Goal: Transaction & Acquisition: Purchase product/service

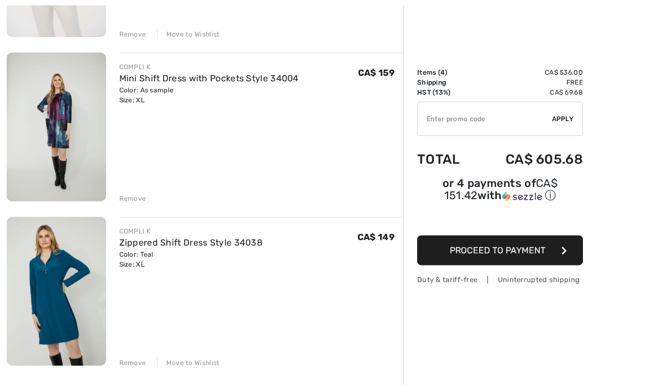
scroll to position [421, 0]
click at [198, 364] on div "Move to Wishlist" at bounding box center [188, 363] width 63 height 10
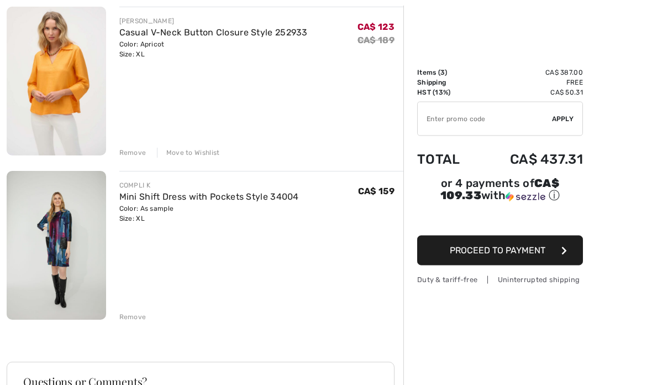
scroll to position [302, 0]
click at [137, 315] on div "Remove" at bounding box center [132, 317] width 27 height 10
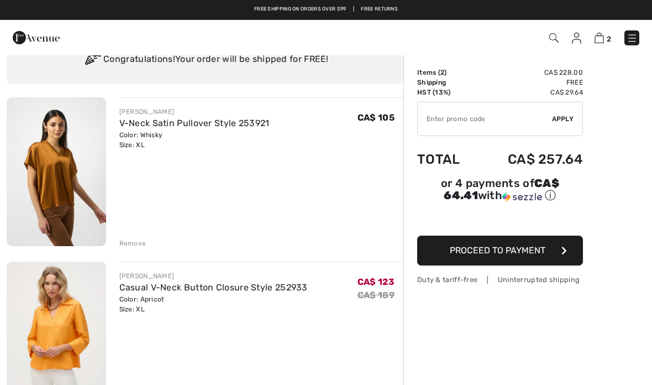
scroll to position [11, 0]
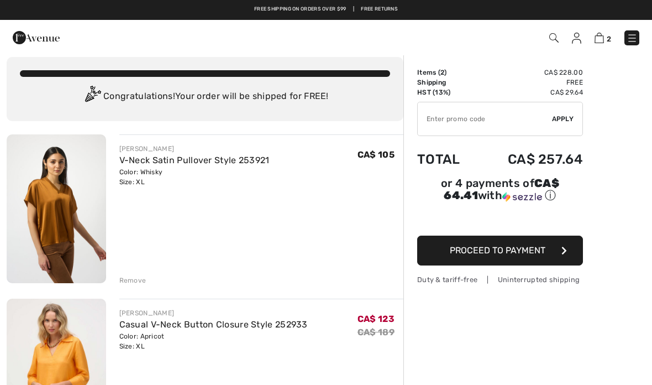
click at [515, 263] on button "Proceed to Payment" at bounding box center [500, 251] width 166 height 30
click at [505, 258] on button "Proceed to Payment" at bounding box center [500, 251] width 166 height 30
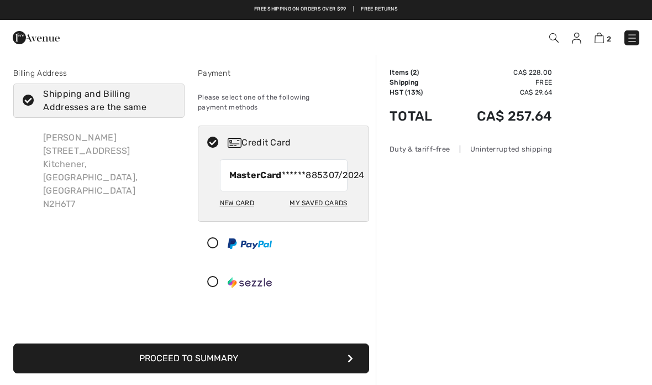
click at [315, 212] on div "My Saved Cards" at bounding box center [319, 203] width 58 height 19
radio input "true"
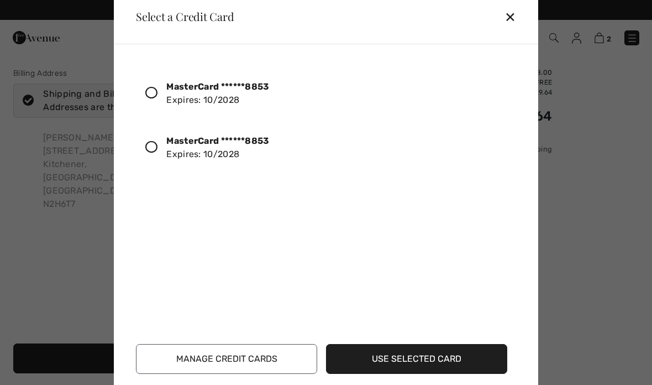
click at [154, 154] on div at bounding box center [155, 147] width 21 height 19
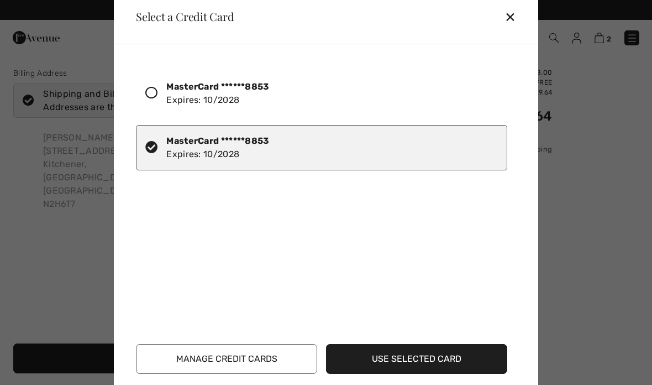
click at [398, 357] on button "Use Selected Card" at bounding box center [416, 359] width 181 height 30
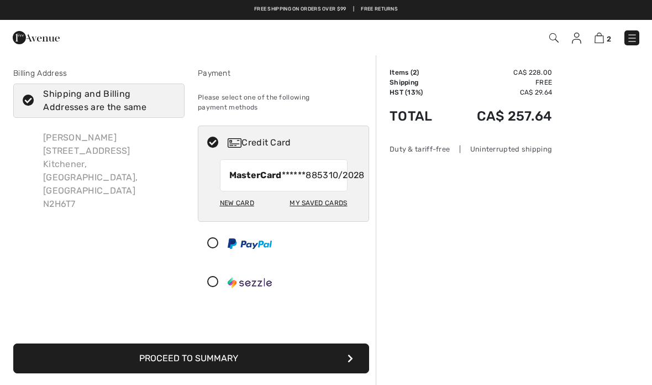
click at [206, 366] on button "Proceed to Summary" at bounding box center [191, 358] width 356 height 30
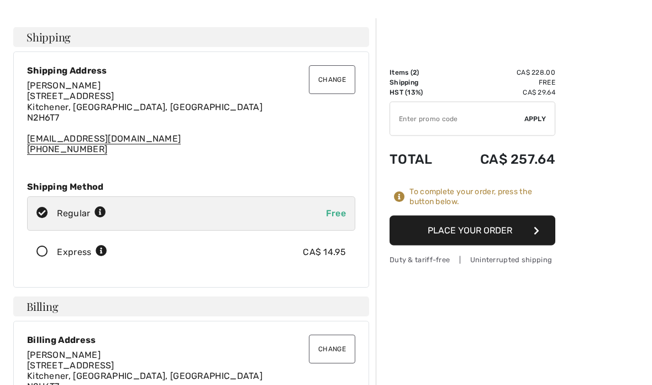
scroll to position [36, 0]
click at [490, 236] on button "Place Your Order" at bounding box center [473, 231] width 166 height 30
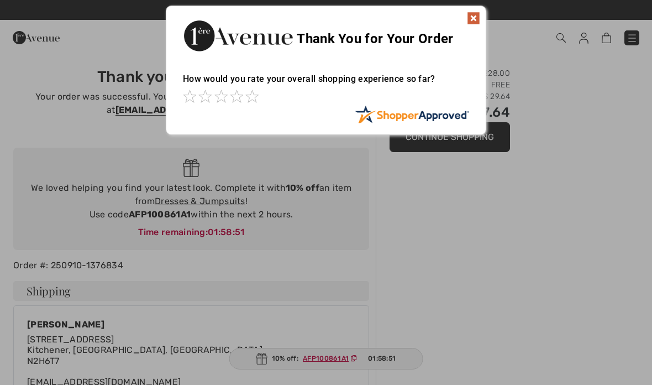
click at [474, 21] on img at bounding box center [473, 18] width 13 height 13
